Goal: Information Seeking & Learning: Learn about a topic

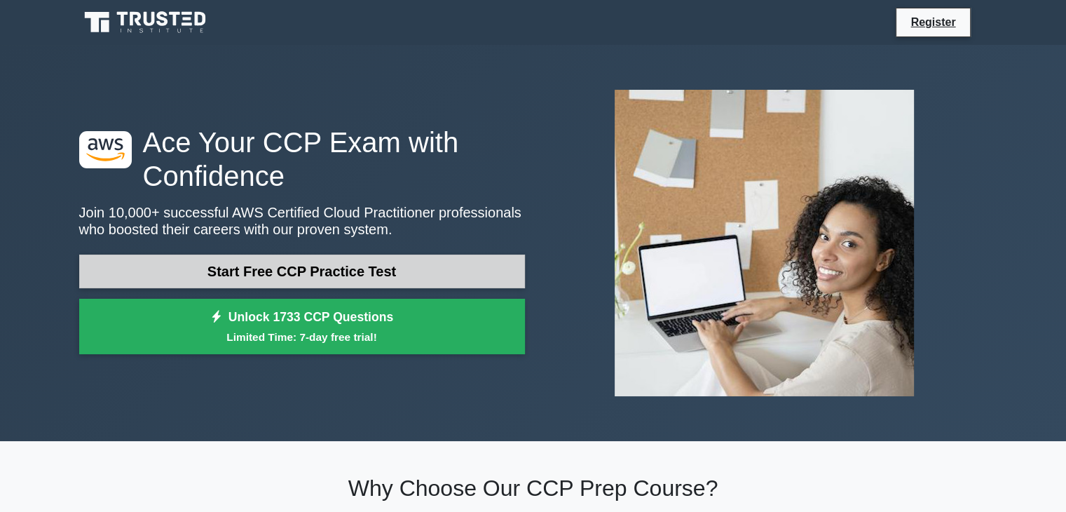
click at [307, 270] on link "Start Free CCP Practice Test" at bounding box center [302, 271] width 446 height 34
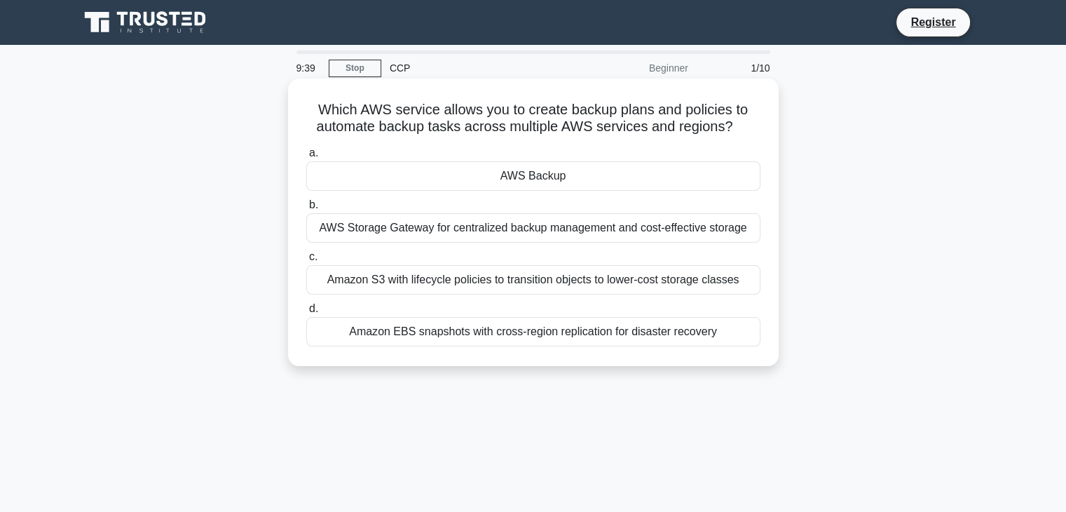
click at [448, 336] on div "Amazon EBS snapshots with cross-region replication for disaster recovery" at bounding box center [533, 331] width 454 height 29
click at [306, 313] on input "d. Amazon EBS snapshots with cross-region replication for disaster recovery" at bounding box center [306, 308] width 0 height 9
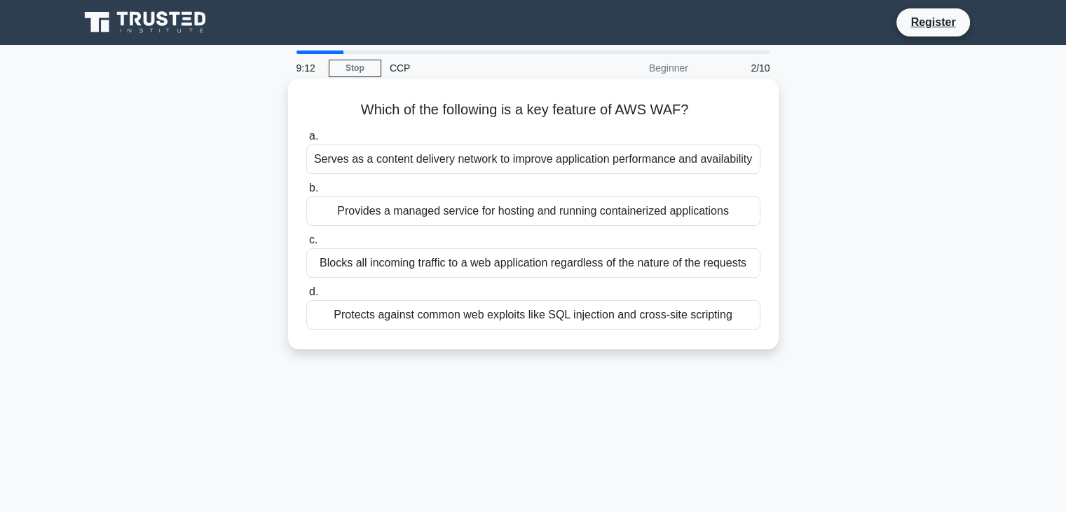
click at [475, 322] on div "Protects against common web exploits like SQL injection and cross-site scripting" at bounding box center [533, 314] width 454 height 29
click at [306, 296] on input "d. Protects against common web exploits like SQL injection and cross-site scrip…" at bounding box center [306, 291] width 0 height 9
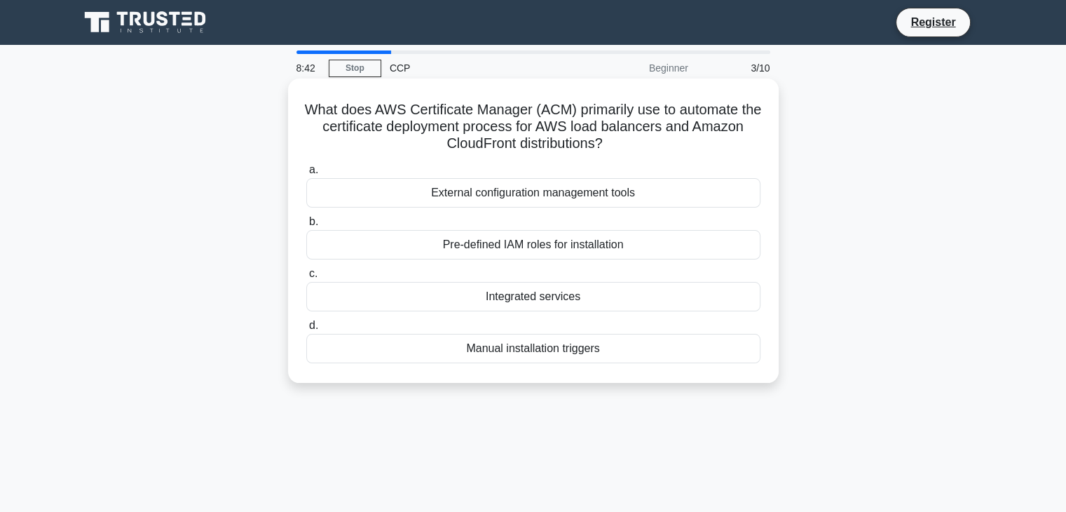
click at [505, 301] on div "Integrated services" at bounding box center [533, 296] width 454 height 29
click at [306, 278] on input "c. Integrated services" at bounding box center [306, 273] width 0 height 9
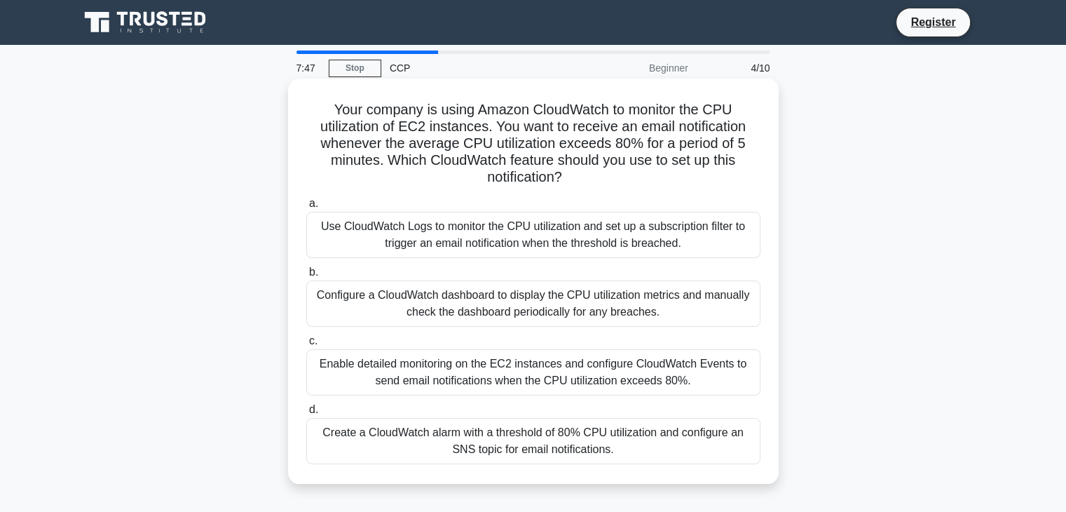
click at [398, 439] on div "Create a CloudWatch alarm with a threshold of 80% CPU utilization and configure…" at bounding box center [533, 441] width 454 height 46
click at [306, 414] on input "d. Create a CloudWatch alarm with a threshold of 80% CPU utilization and config…" at bounding box center [306, 409] width 0 height 9
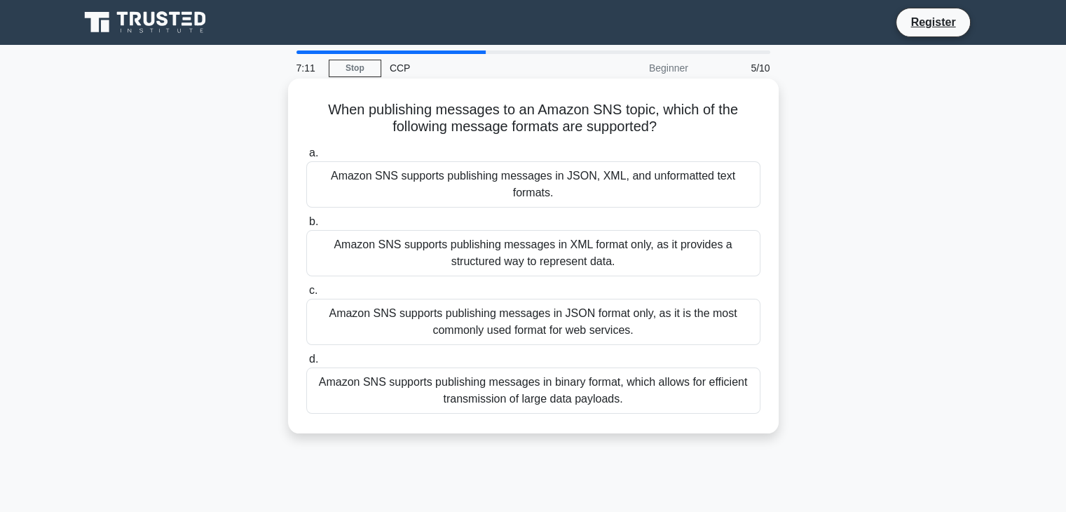
click at [402, 174] on div "Amazon SNS supports publishing messages in JSON, XML, and unformatted text form…" at bounding box center [533, 184] width 454 height 46
click at [306, 158] on input "a. Amazon SNS supports publishing messages in JSON, XML, and unformatted text f…" at bounding box center [306, 153] width 0 height 9
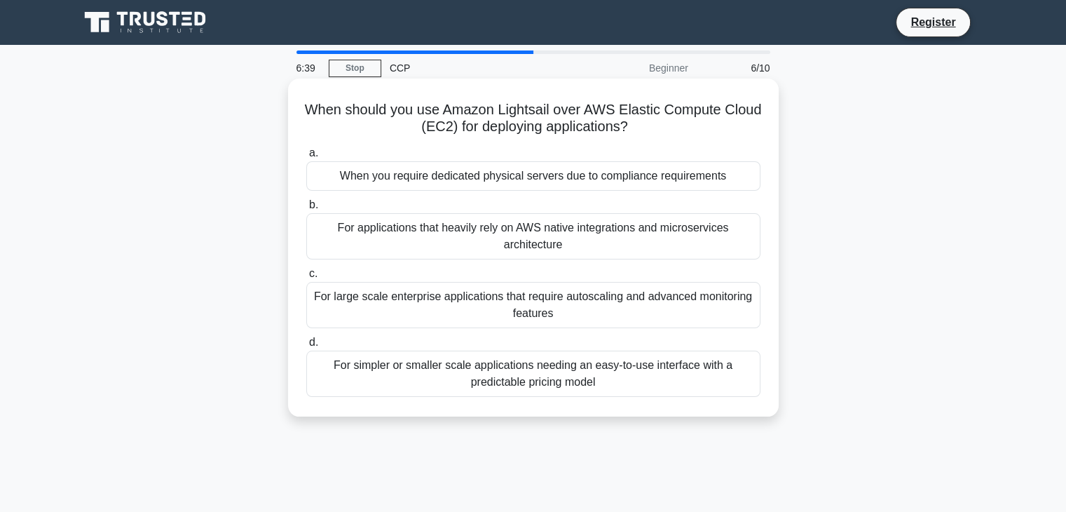
click at [426, 383] on div "For simpler or smaller scale applications needing an easy-to-use interface with…" at bounding box center [533, 373] width 454 height 46
click at [306, 347] on input "d. For simpler or smaller scale applications needing an easy-to-use interface w…" at bounding box center [306, 342] width 0 height 9
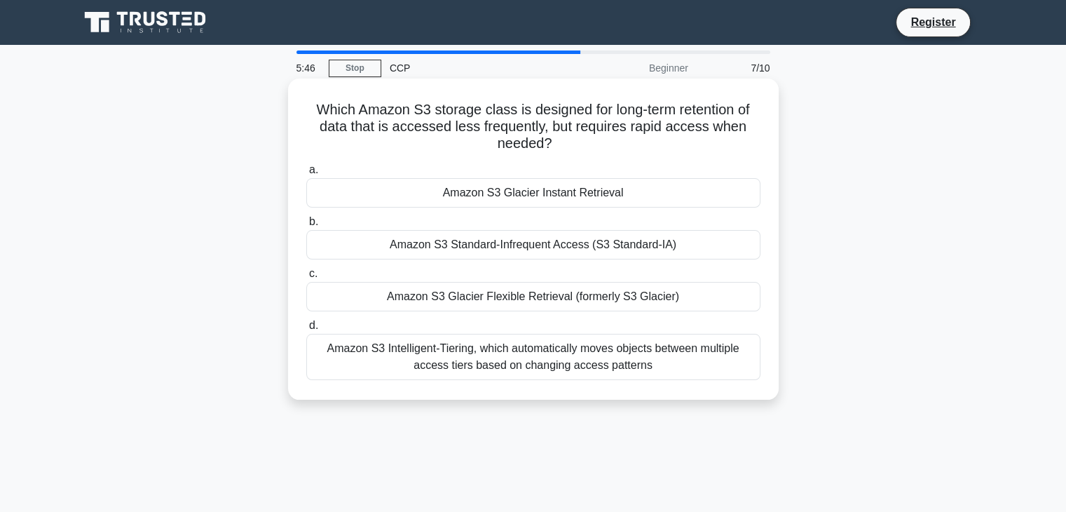
click at [511, 248] on div "Amazon S3 Standard-Infrequent Access (S3 Standard-IA)" at bounding box center [533, 244] width 454 height 29
click at [306, 226] on input "b. Amazon S3 Standard-Infrequent Access (S3 Standard-IA)" at bounding box center [306, 221] width 0 height 9
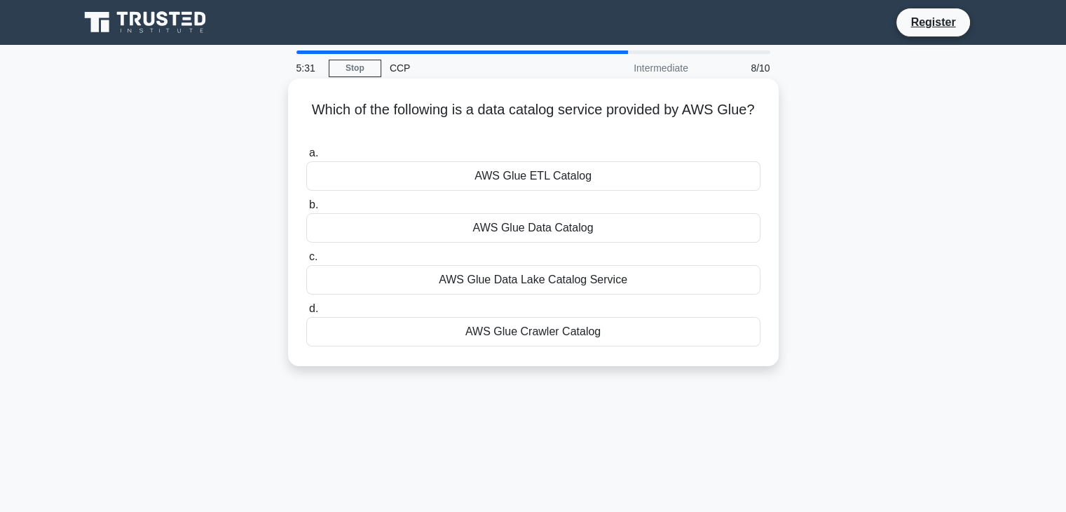
click at [512, 283] on div "AWS Glue Data Lake Catalog Service" at bounding box center [533, 279] width 454 height 29
click at [306, 261] on input "c. AWS Glue Data Lake Catalog Service" at bounding box center [306, 256] width 0 height 9
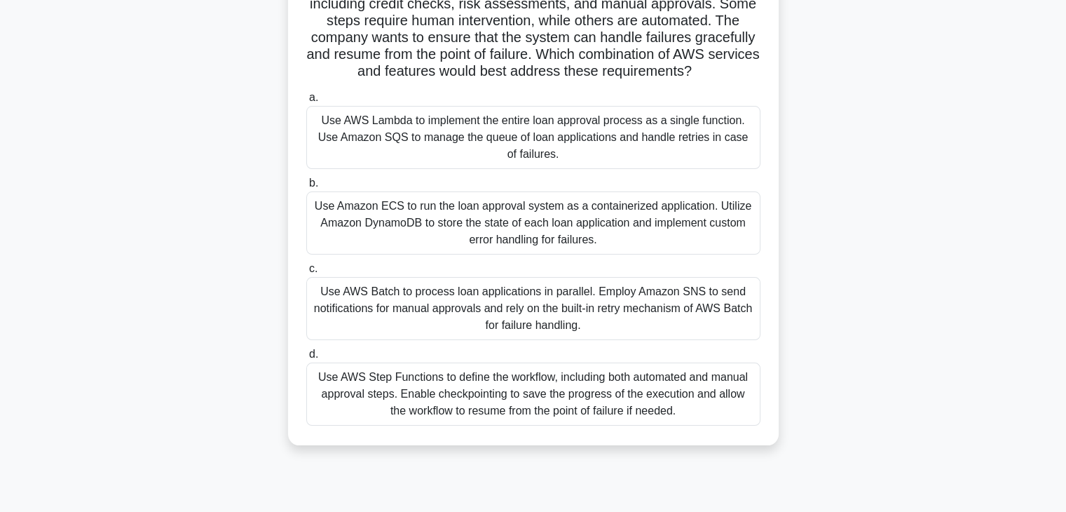
scroll to position [144, 0]
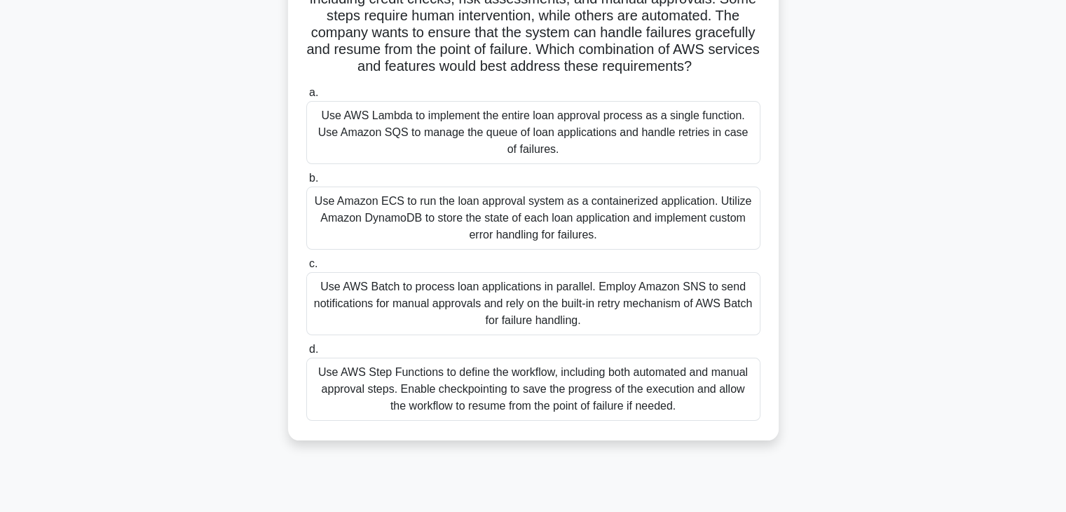
click at [444, 396] on div "Use AWS Step Functions to define the workflow, including both automated and man…" at bounding box center [533, 388] width 454 height 63
click at [306, 354] on input "d. Use AWS Step Functions to define the workflow, including both automated and …" at bounding box center [306, 349] width 0 height 9
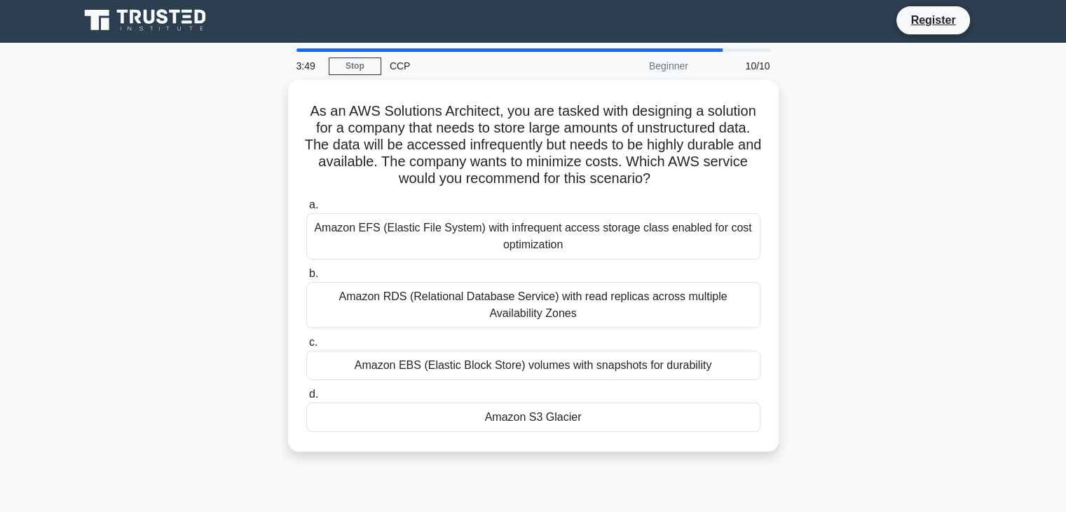
scroll to position [0, 0]
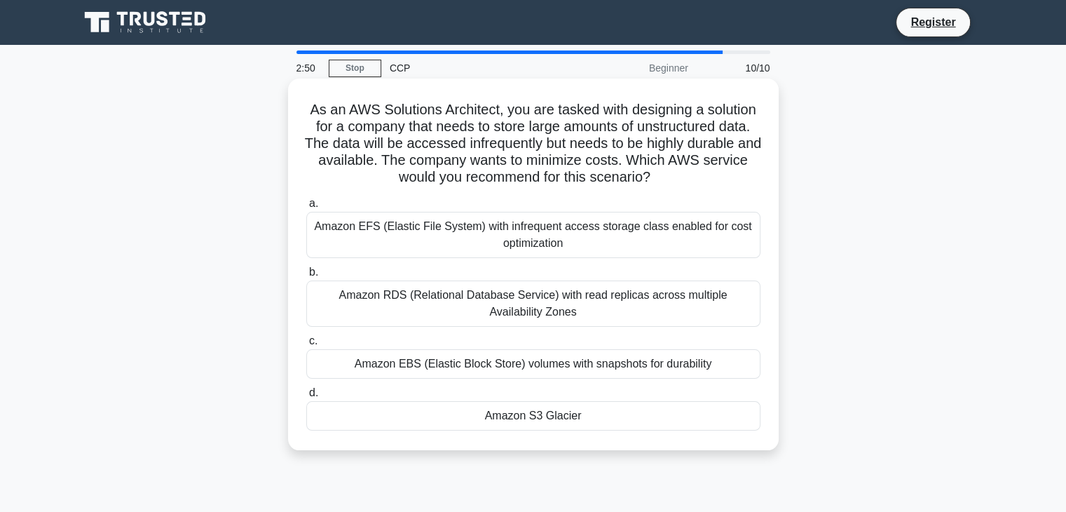
click at [426, 373] on div "Amazon EBS (Elastic Block Store) volumes with snapshots for durability" at bounding box center [533, 363] width 454 height 29
click at [306, 345] on input "c. Amazon EBS (Elastic Block Store) volumes with snapshots for durability" at bounding box center [306, 340] width 0 height 9
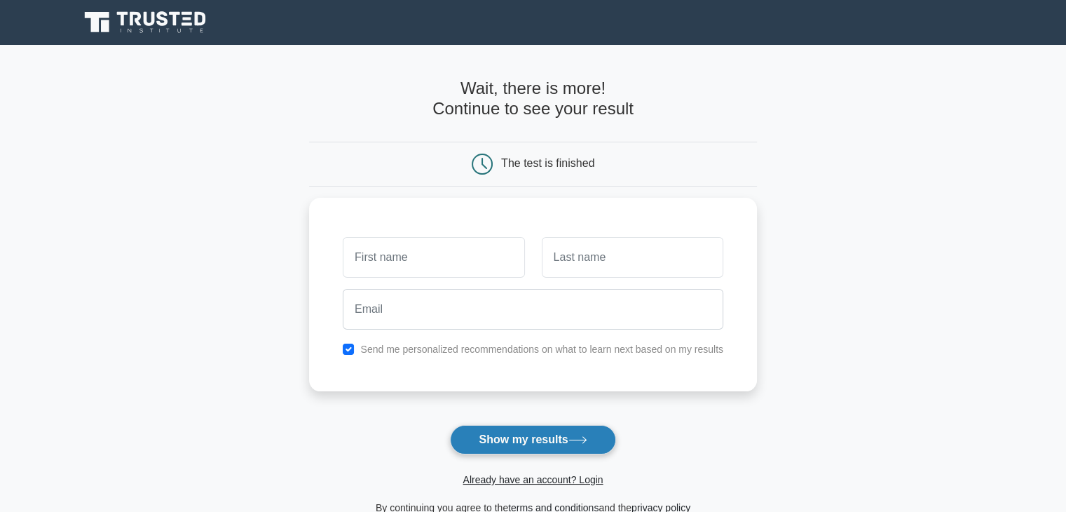
click at [510, 444] on button "Show my results" at bounding box center [532, 439] width 165 height 29
